Goal: Find specific page/section: Find specific page/section

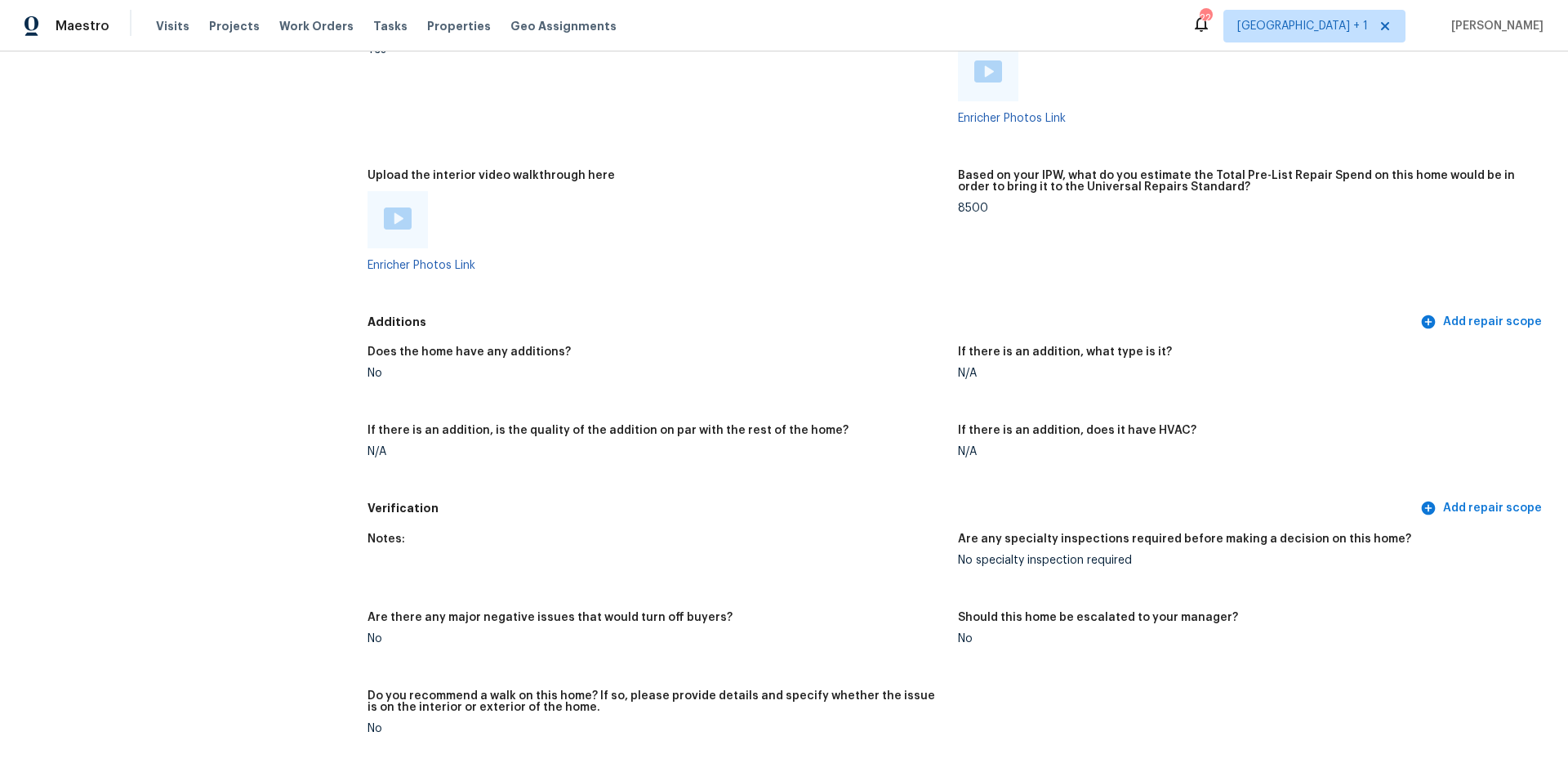
scroll to position [2303, 0]
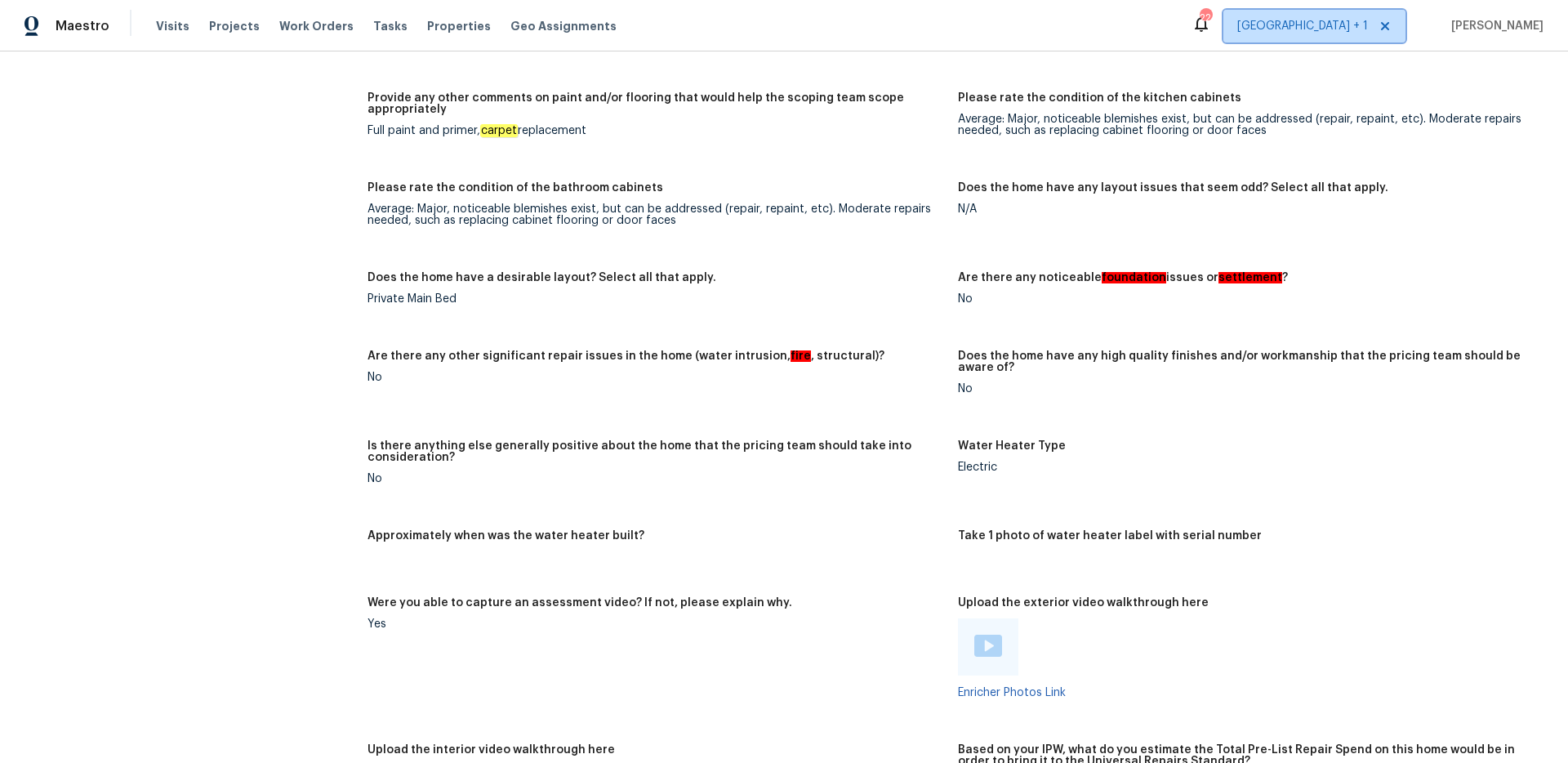
click at [1336, 31] on span "[GEOGRAPHIC_DATA] + 1" at bounding box center [1303, 25] width 131 height 17
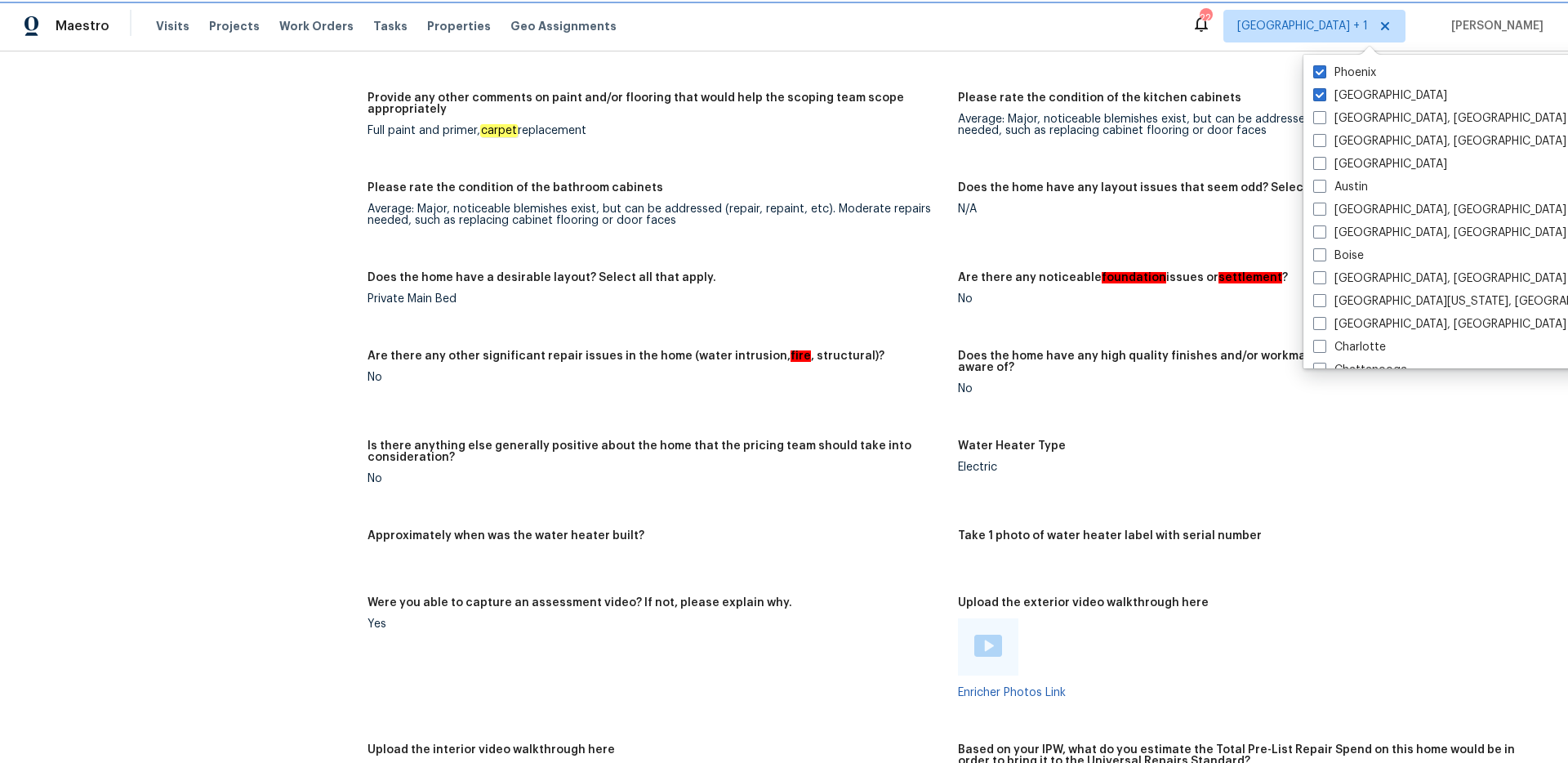
click at [1331, 31] on span "[GEOGRAPHIC_DATA] + 1" at bounding box center [1303, 25] width 131 height 17
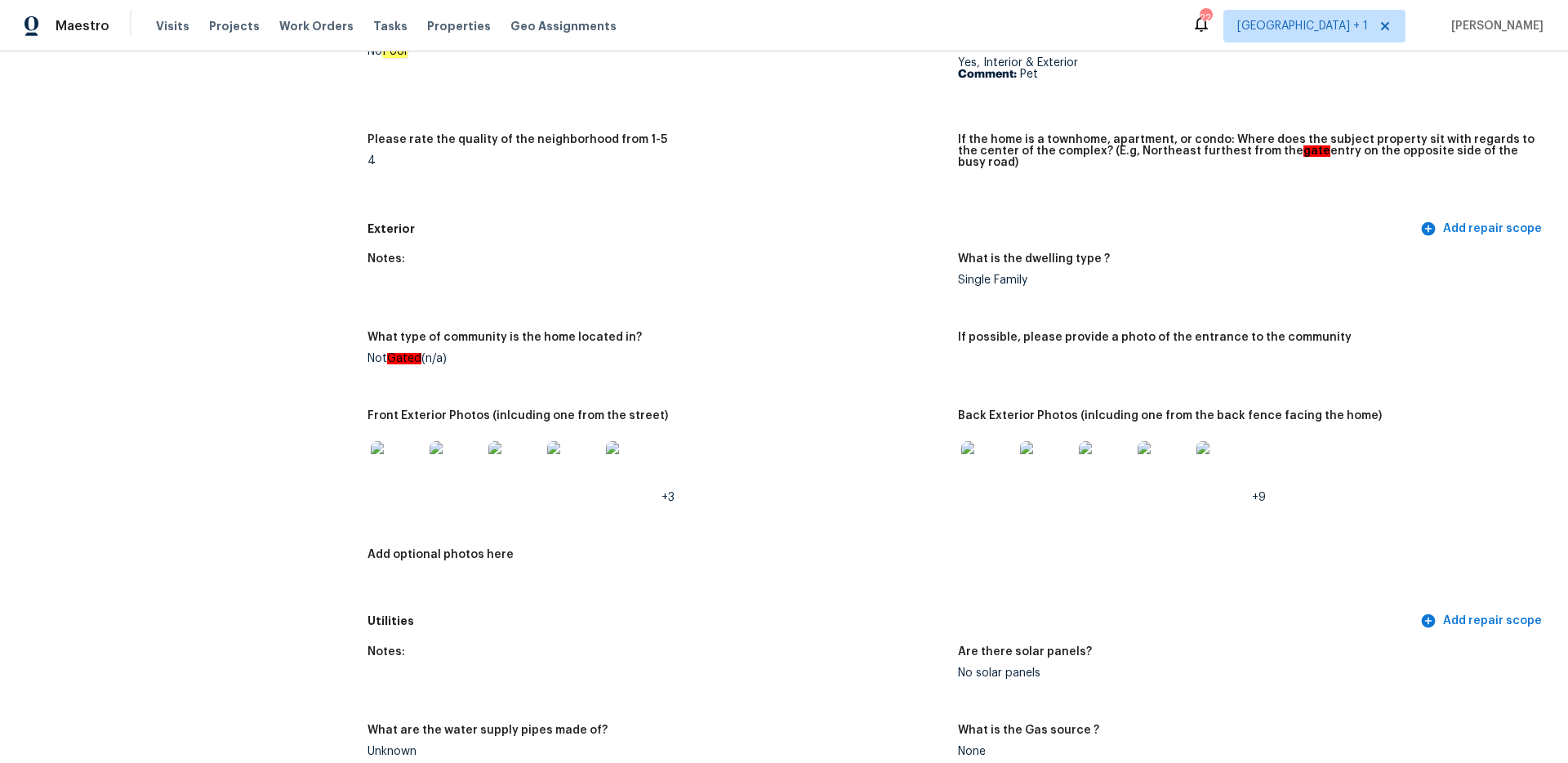
scroll to position [0, 0]
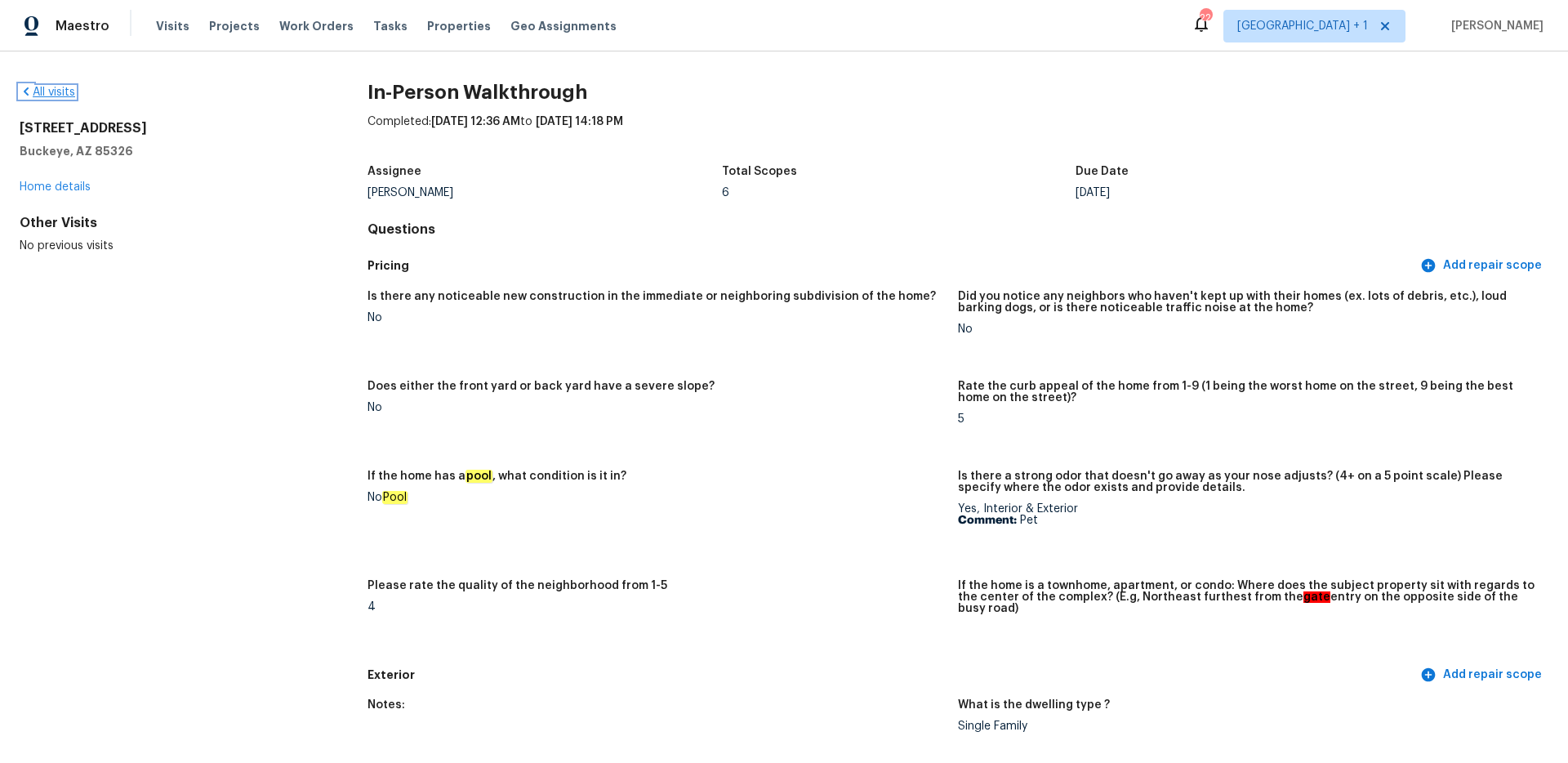
click at [40, 88] on link "All visits" at bounding box center [47, 93] width 56 height 12
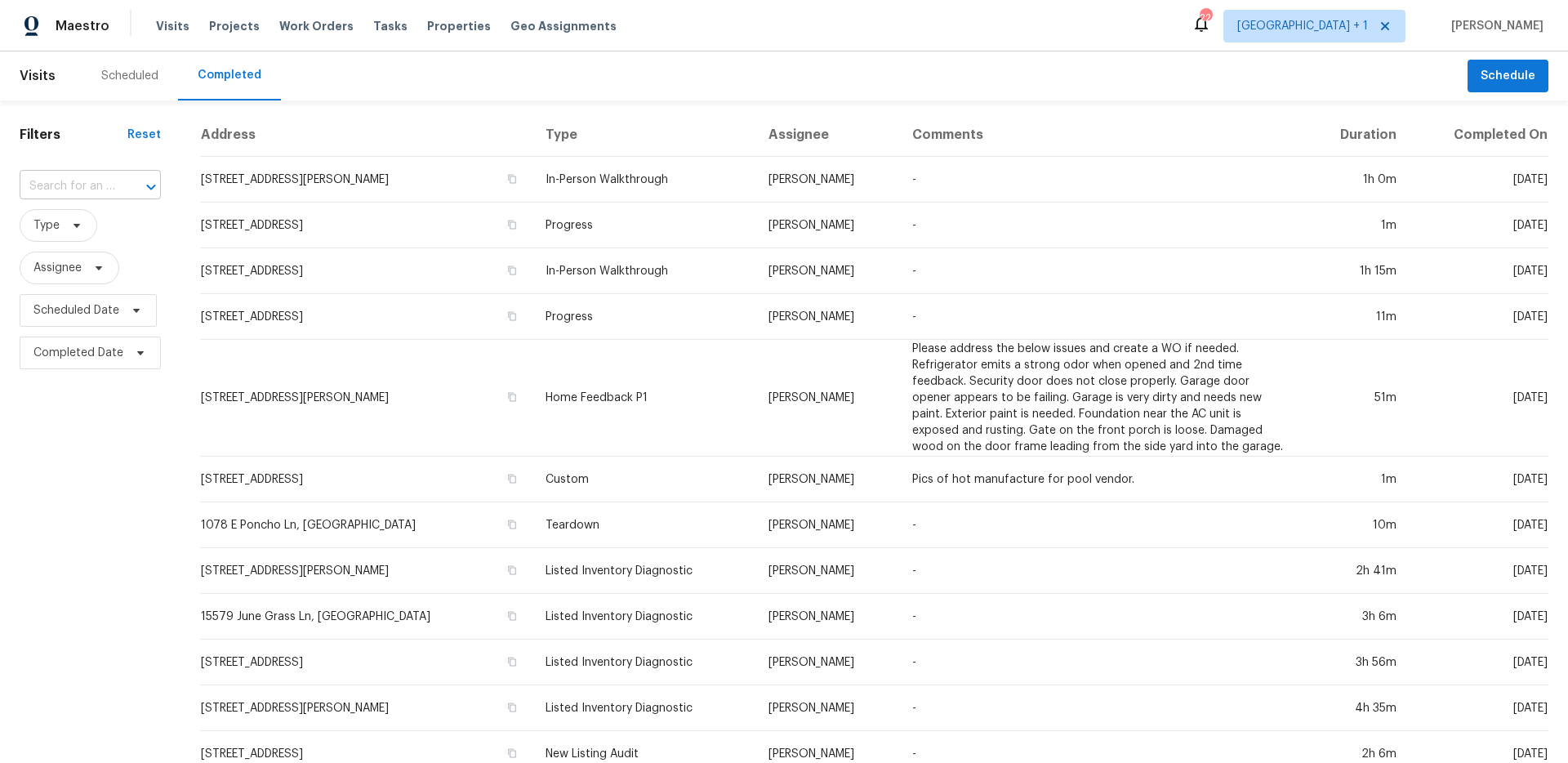
click at [92, 184] on input "text" at bounding box center [67, 186] width 96 height 25
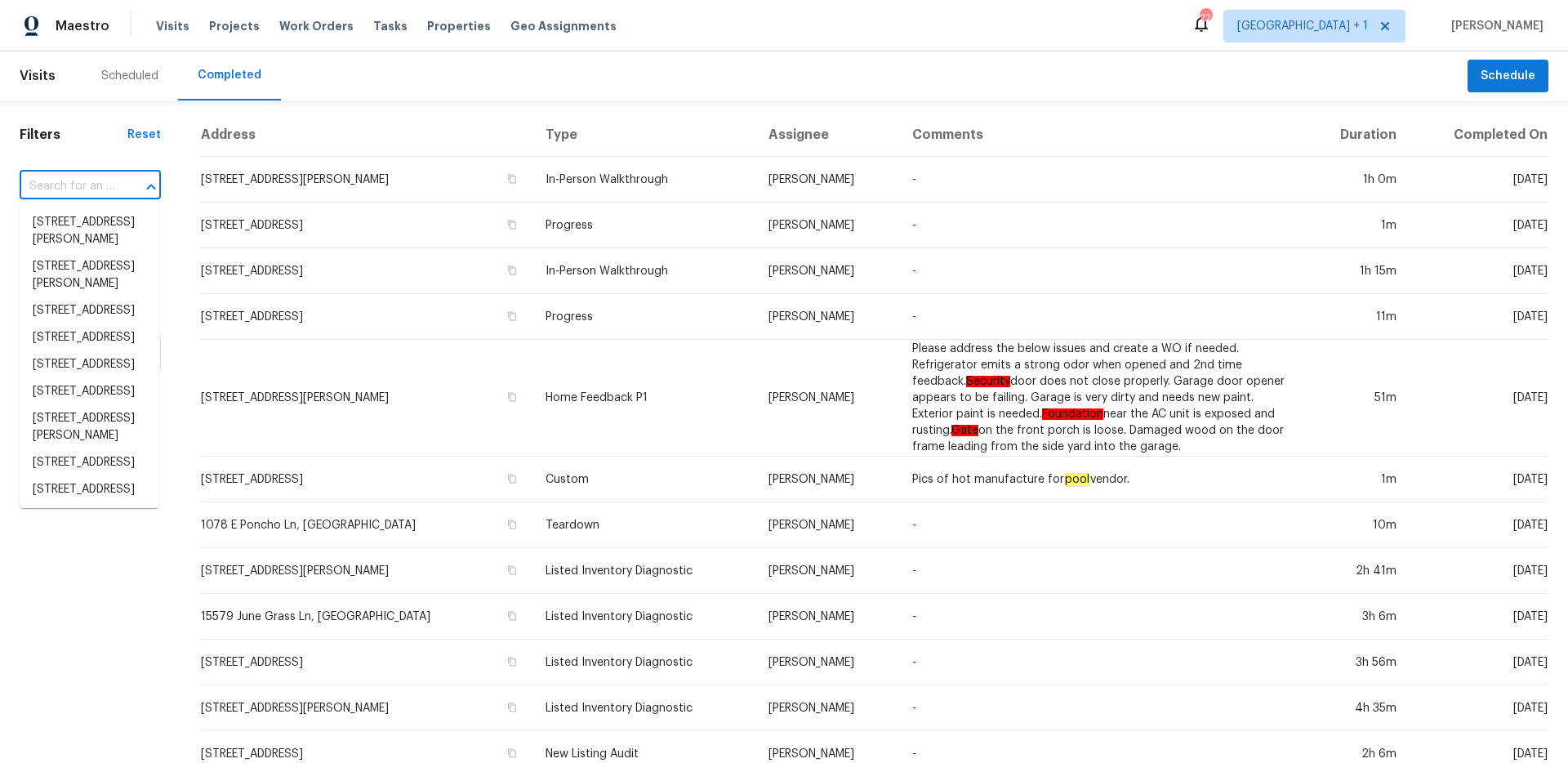
paste input "1352 E Glade Cir"
type input "1352 E Glade Cir"
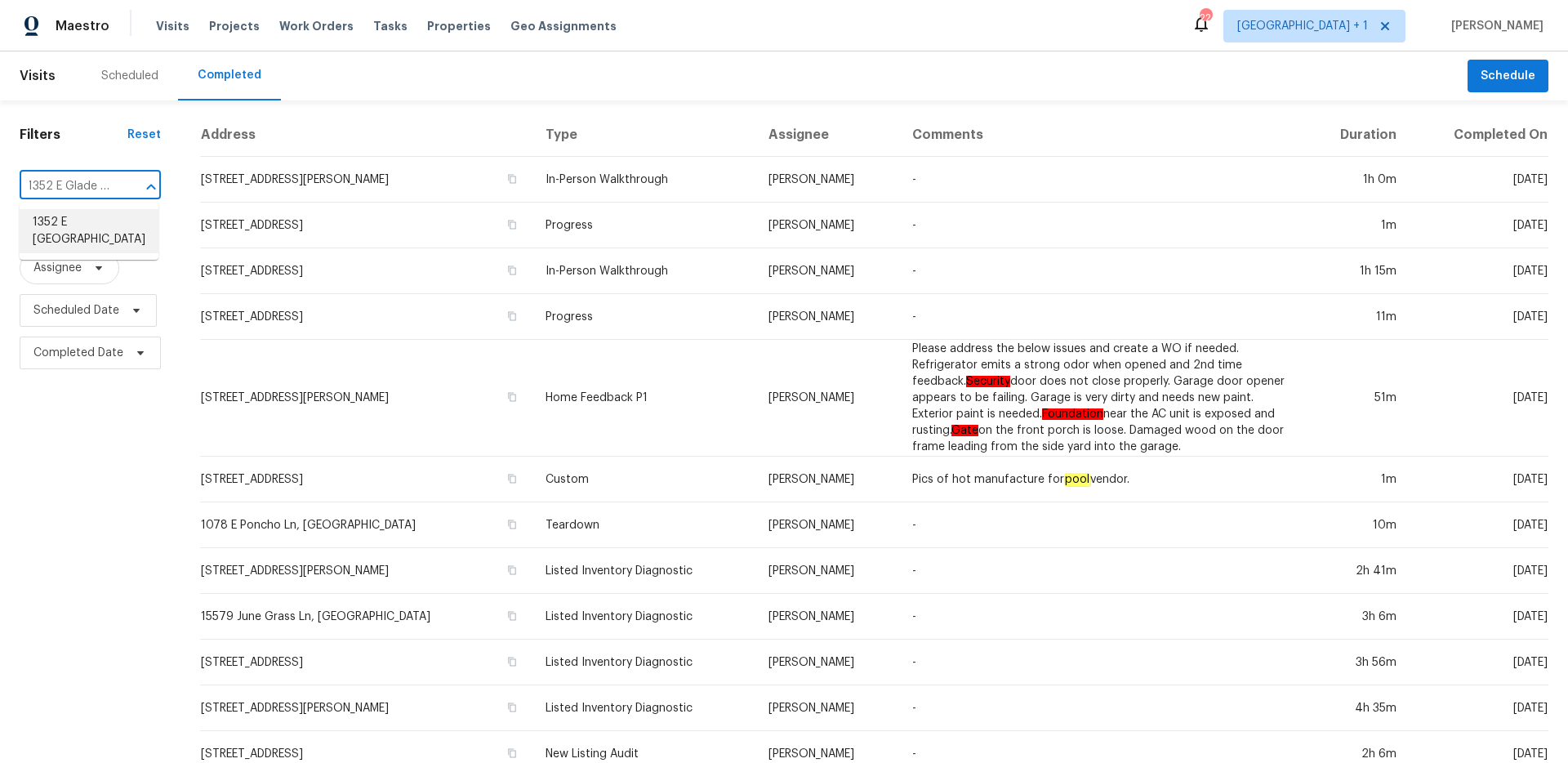
click at [81, 233] on li "1352 E [GEOGRAPHIC_DATA]" at bounding box center [89, 230] width 139 height 44
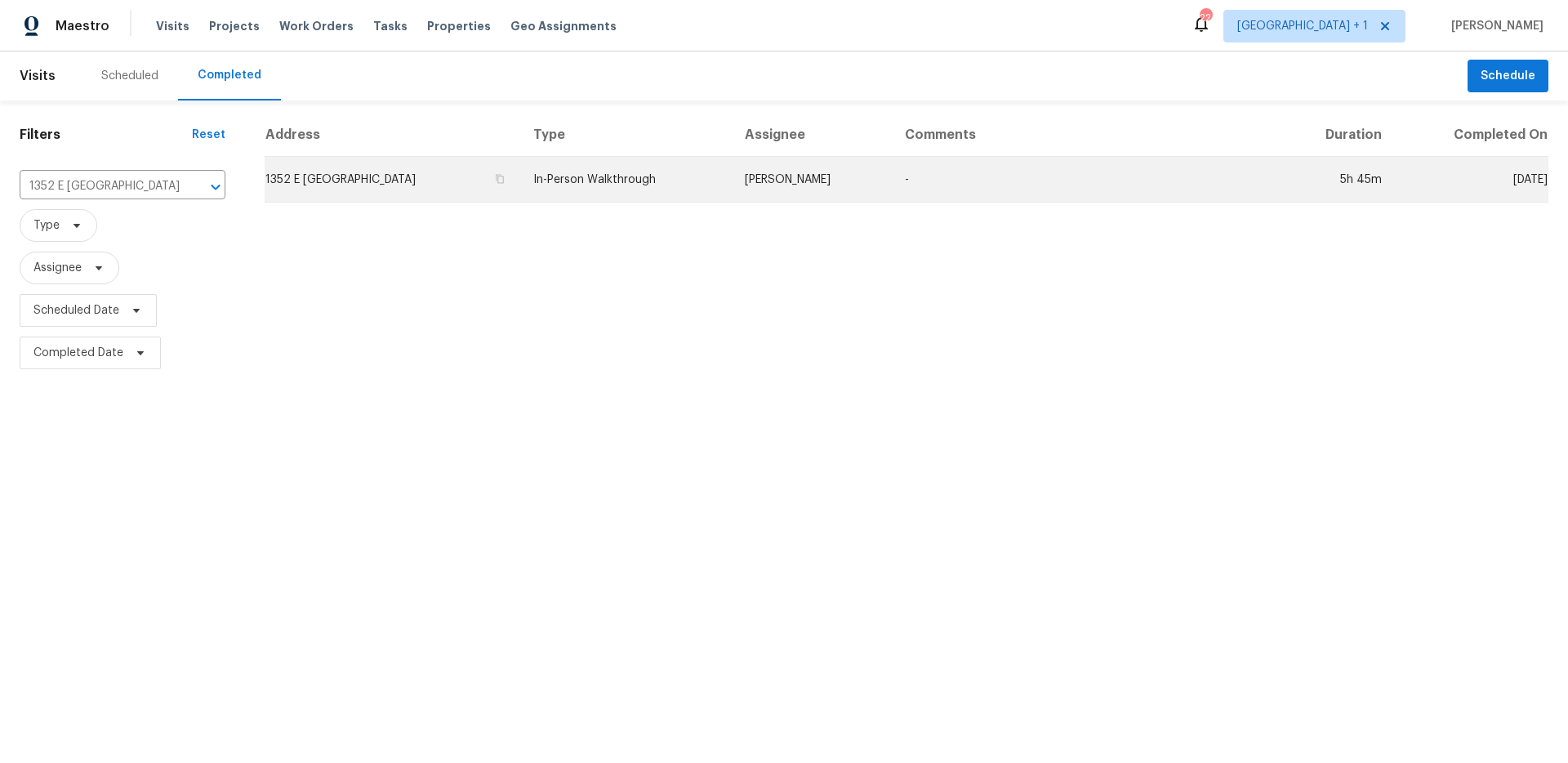
click at [415, 195] on td "1352 E [GEOGRAPHIC_DATA]" at bounding box center [392, 180] width 256 height 46
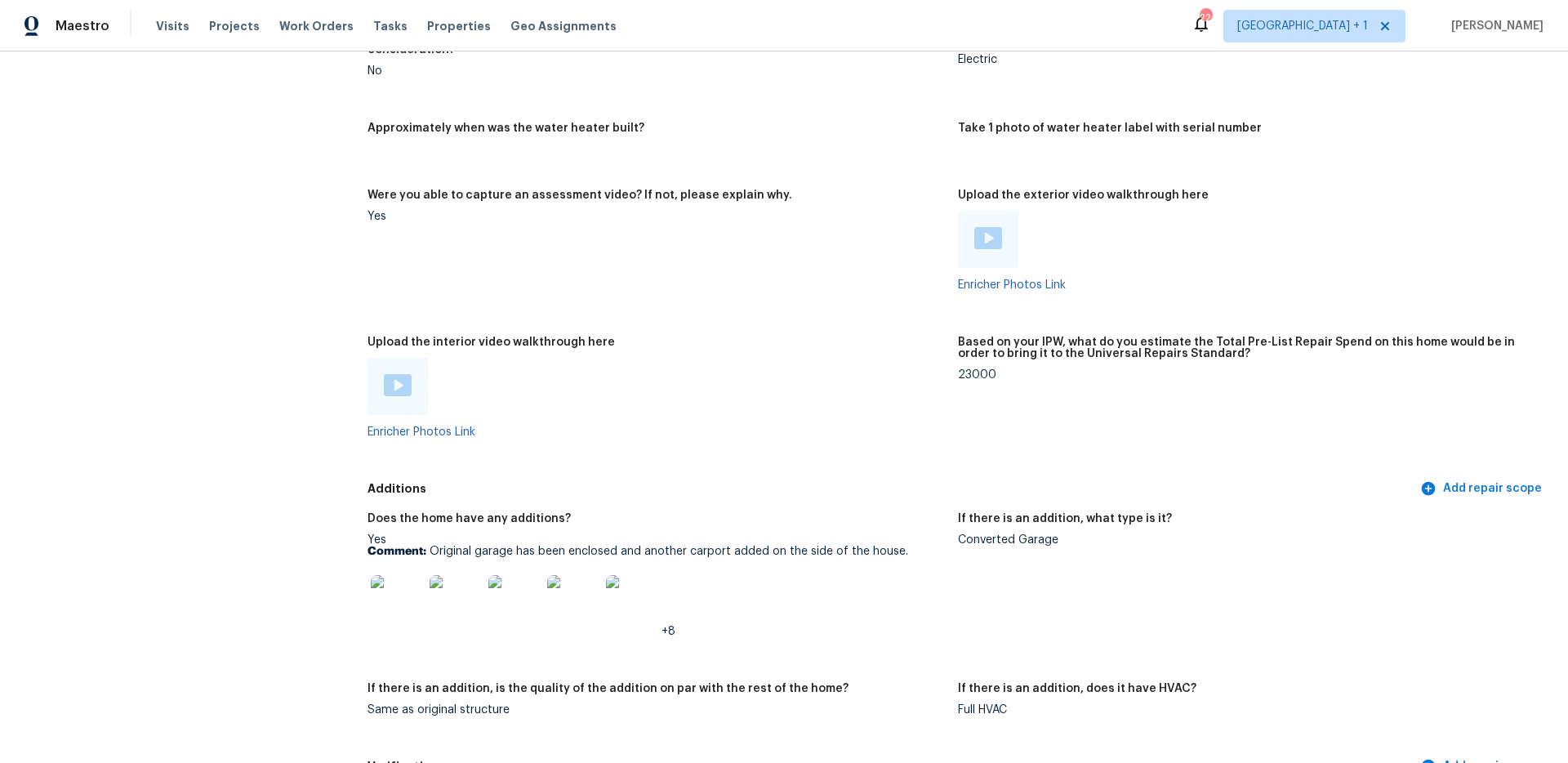
scroll to position [2929, 0]
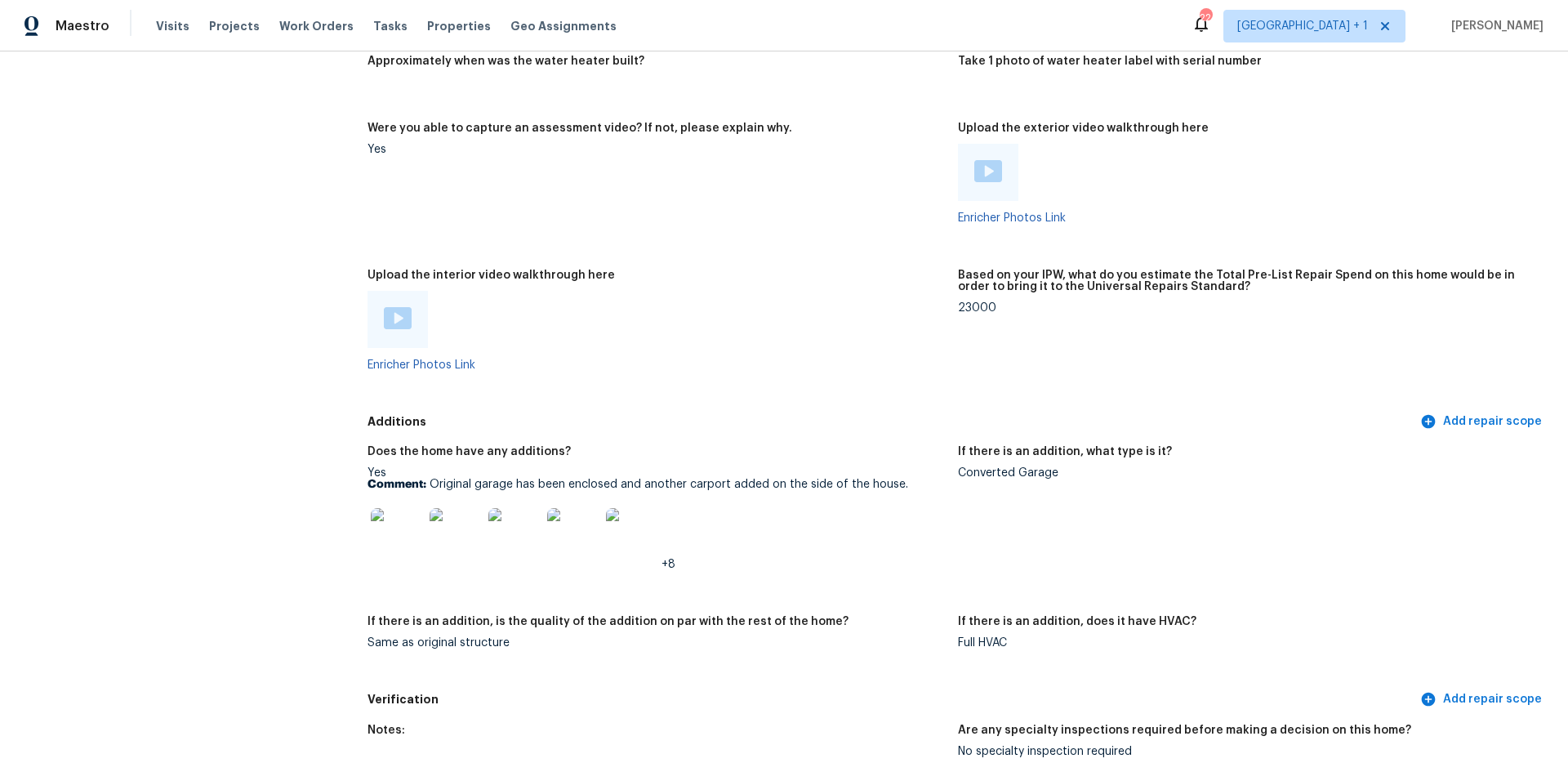
click at [398, 527] on img at bounding box center [397, 535] width 53 height 53
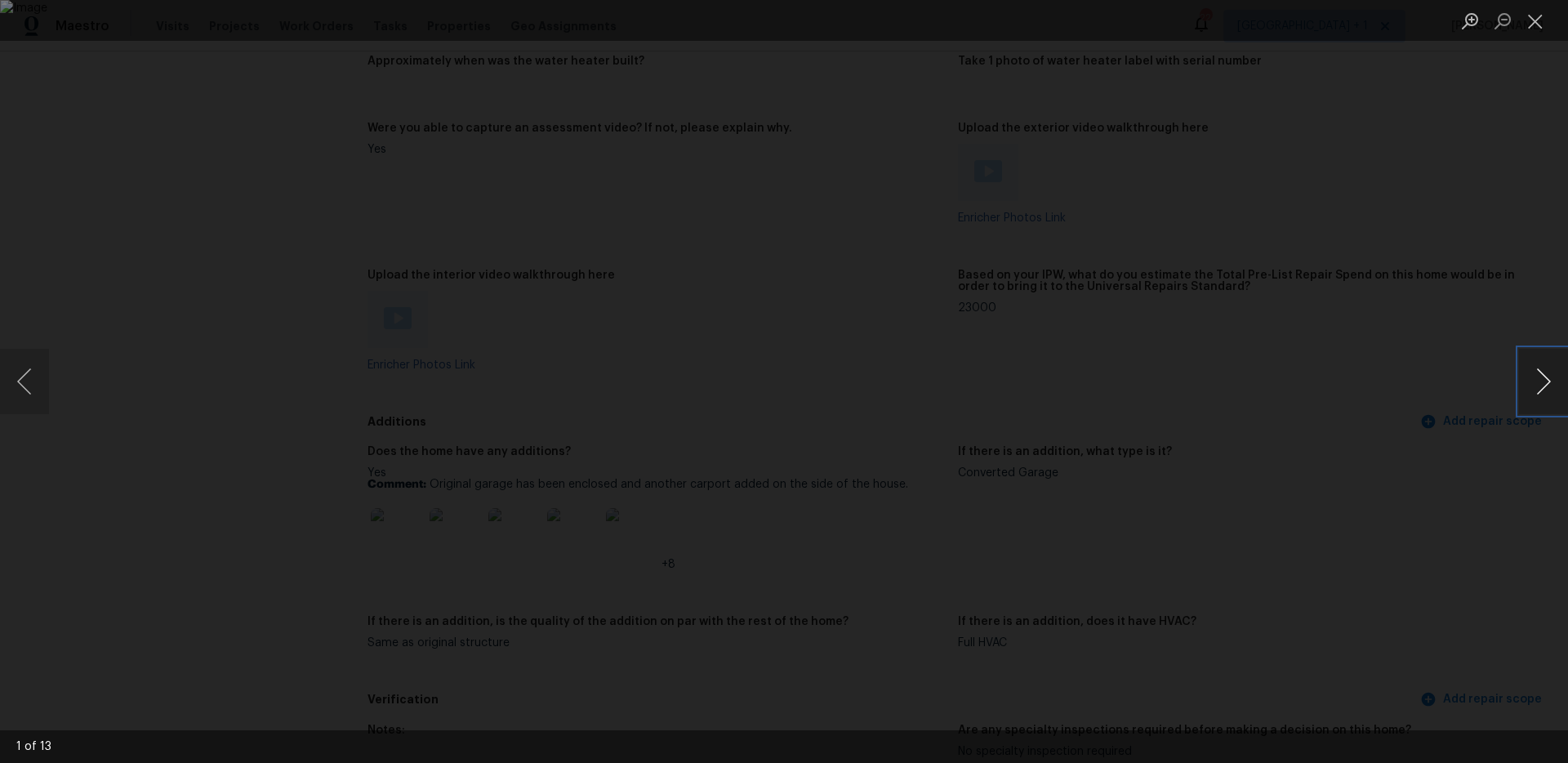
click at [1542, 388] on button "Next image" at bounding box center [1544, 381] width 49 height 65
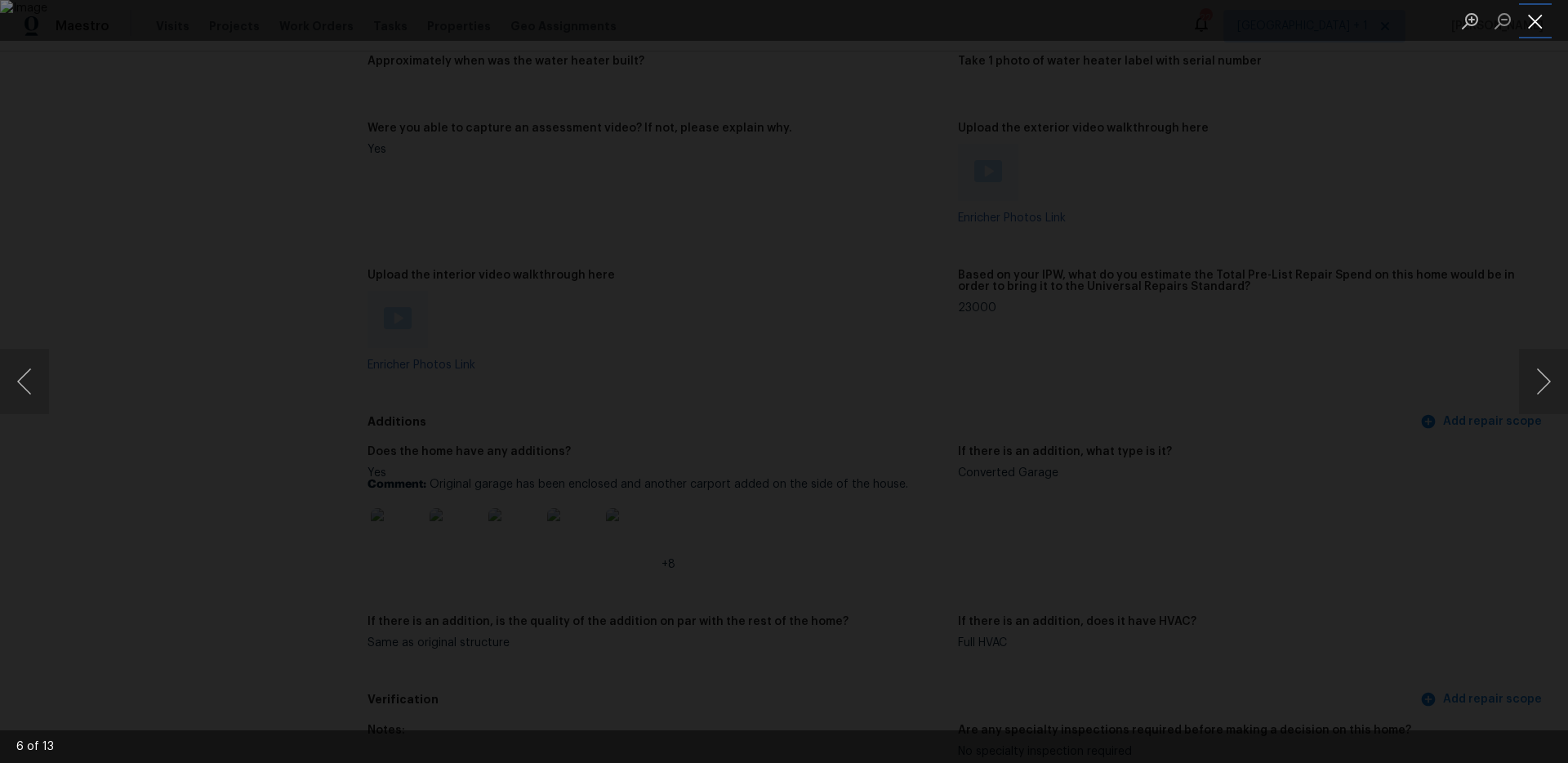
click at [1526, 27] on button "Close lightbox" at bounding box center [1535, 20] width 32 height 28
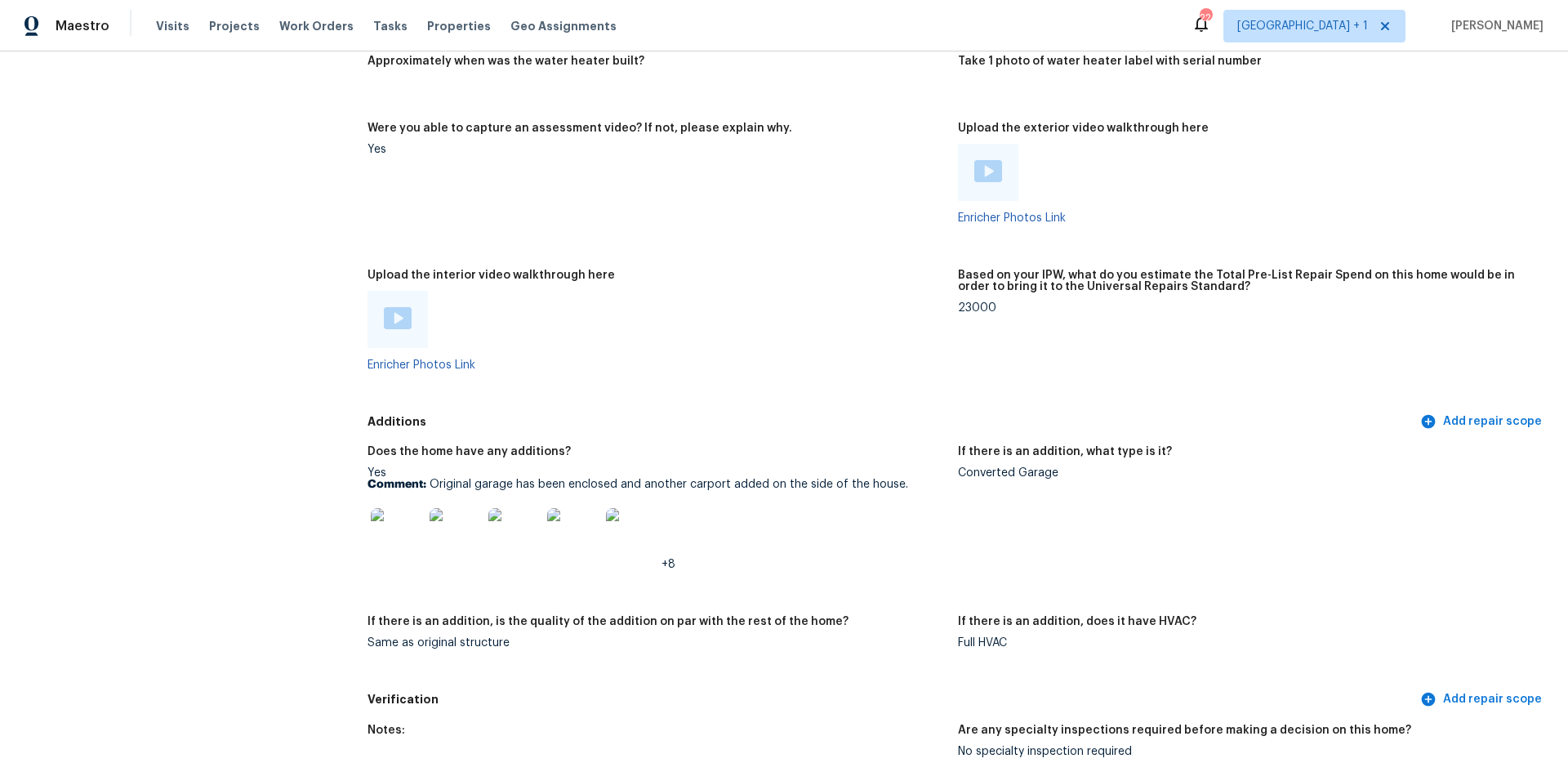
click at [399, 310] on img at bounding box center [397, 318] width 27 height 22
